Goal: Transaction & Acquisition: Download file/media

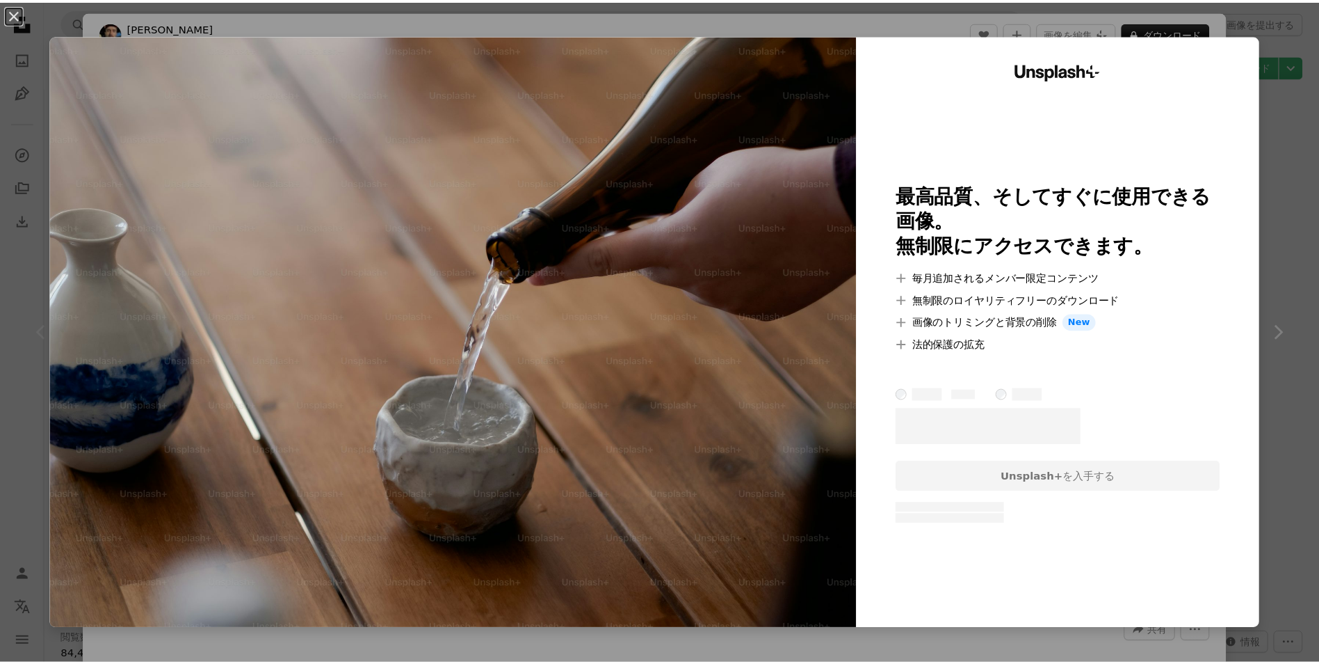
scroll to position [5564, 0]
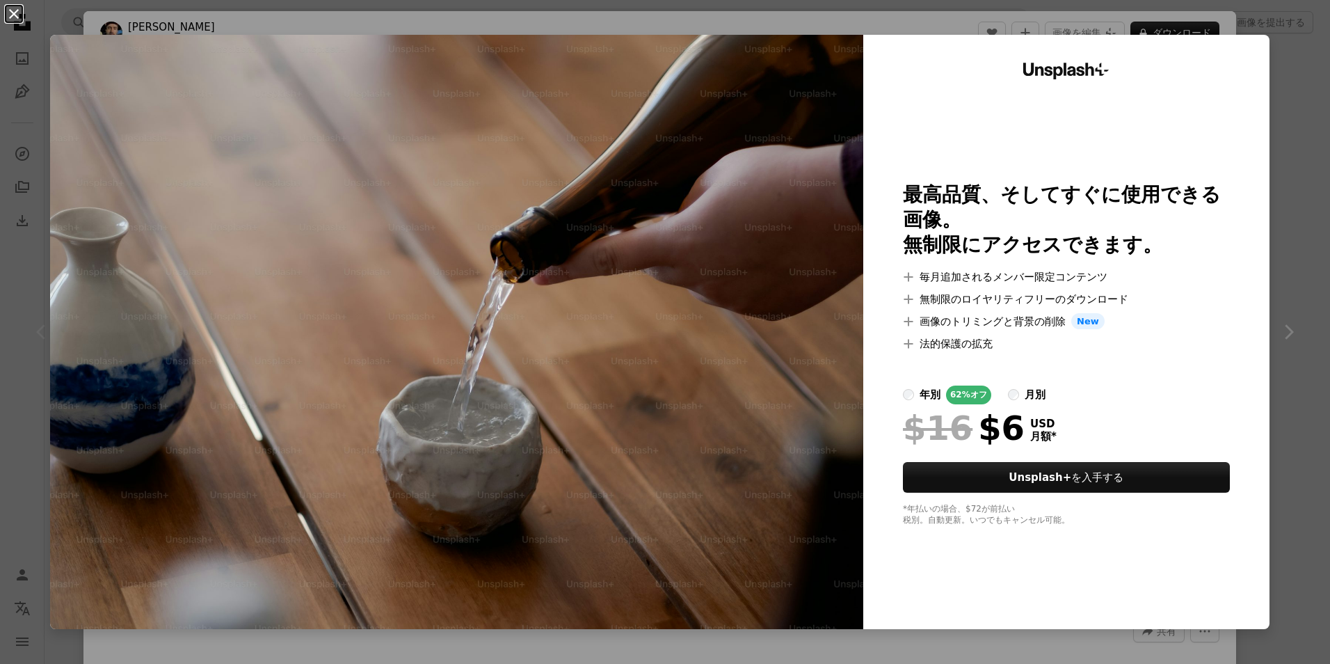
click at [8, 15] on button "An X shape" at bounding box center [14, 14] width 17 height 17
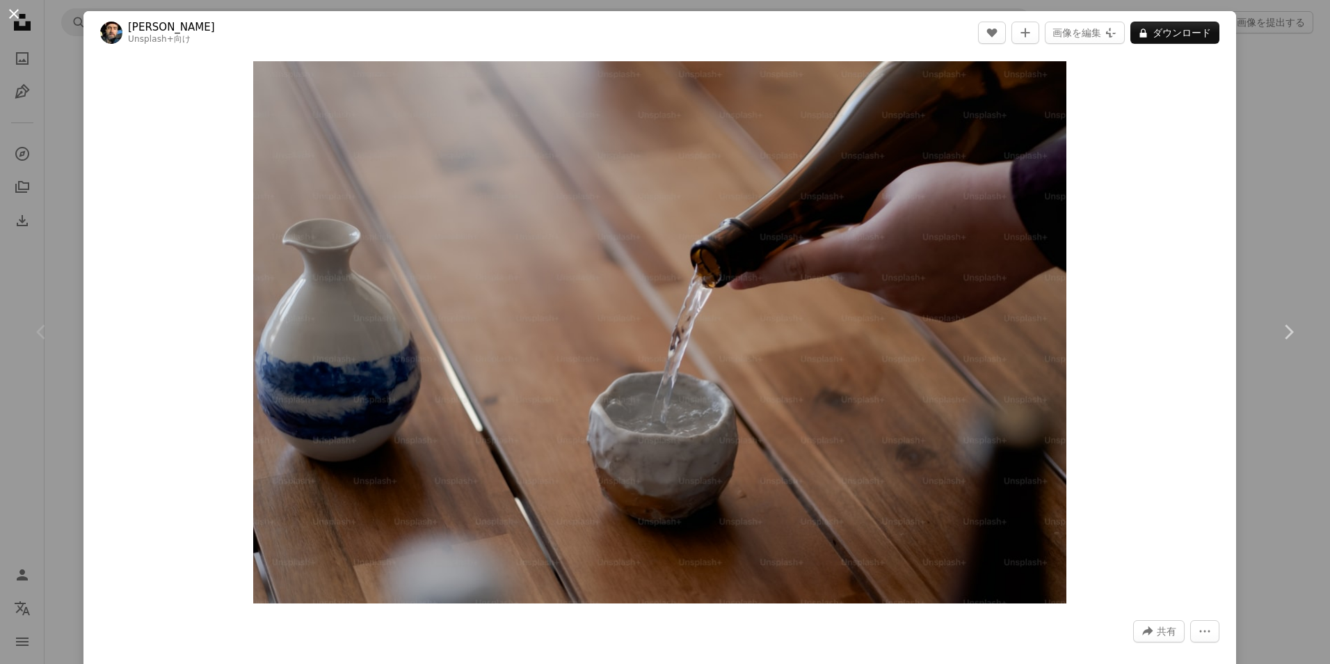
click at [14, 8] on button "An X shape" at bounding box center [14, 14] width 17 height 17
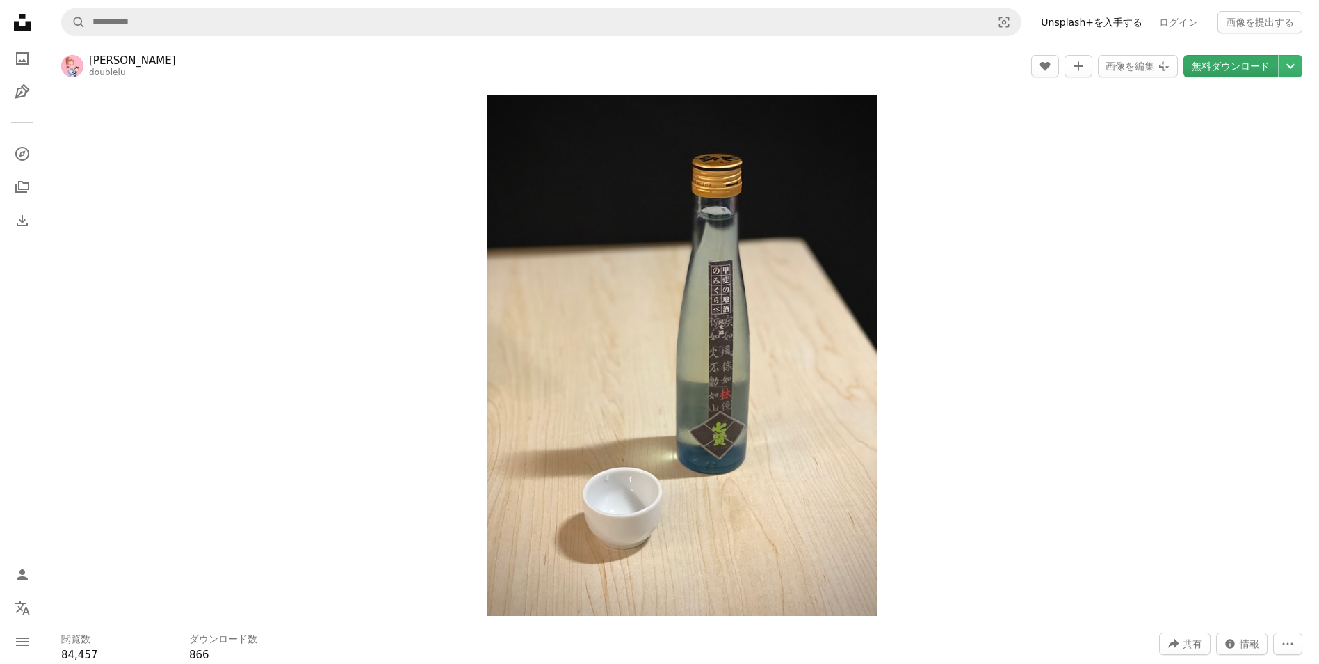
click at [1231, 63] on link "無料ダウンロード" at bounding box center [1231, 66] width 95 height 22
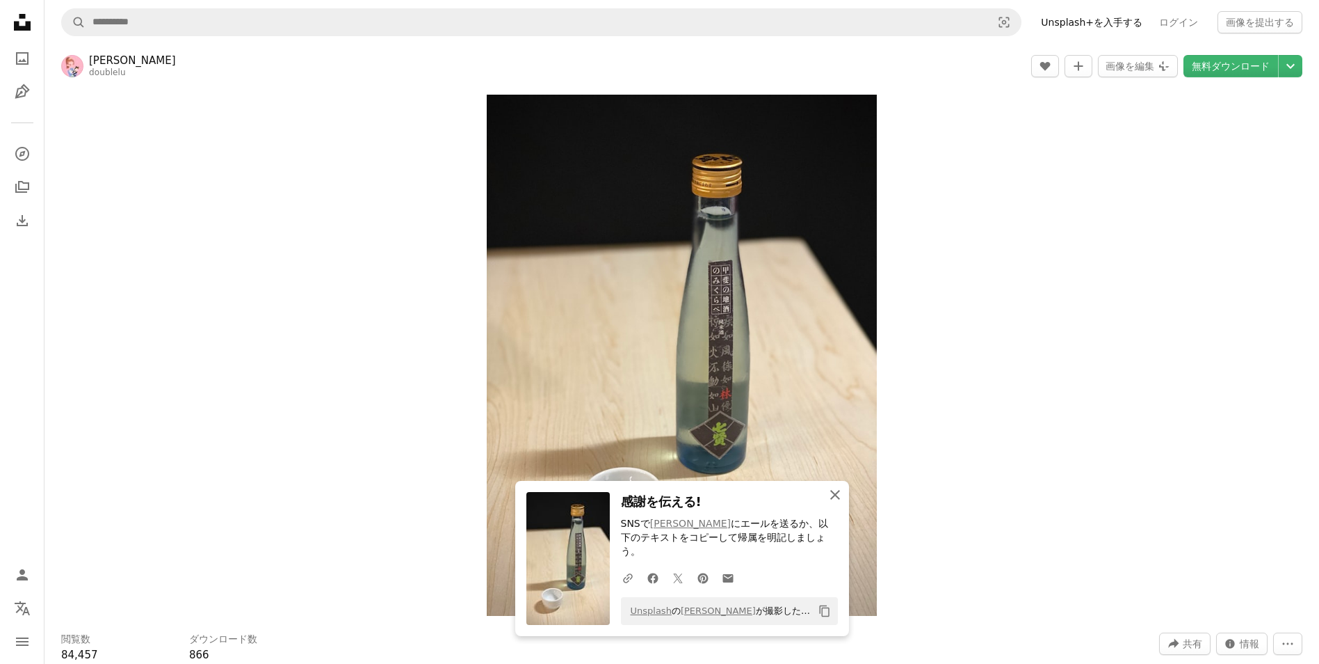
click at [831, 503] on icon "An X shape" at bounding box center [835, 494] width 17 height 17
